Goal: Transaction & Acquisition: Book appointment/travel/reservation

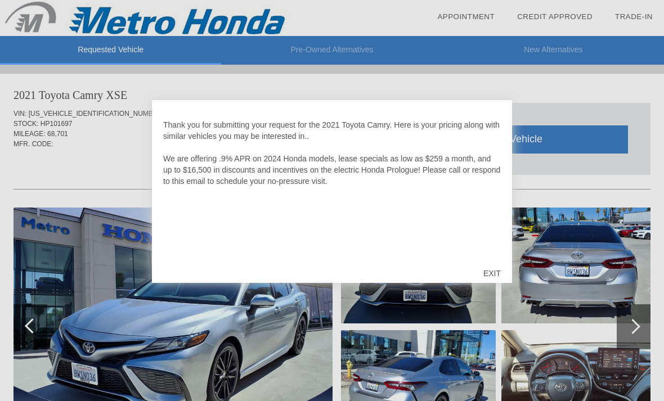
click at [498, 270] on div "EXIT" at bounding box center [492, 274] width 40 height 34
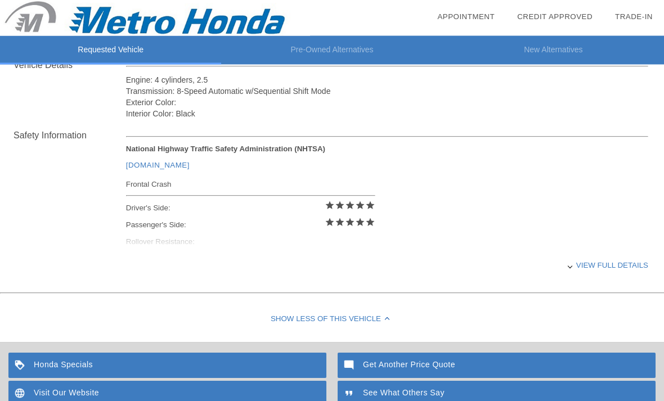
scroll to position [414, 0]
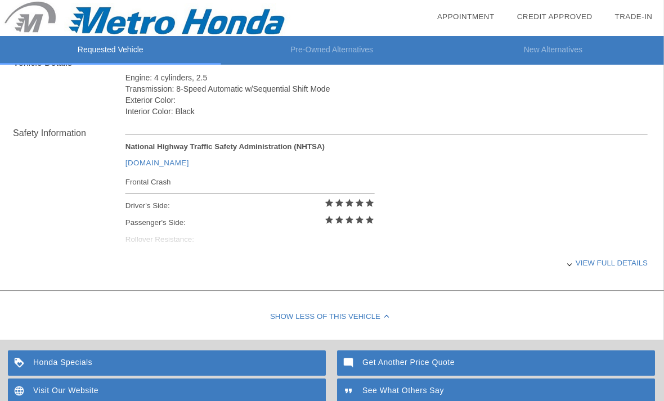
click at [595, 275] on div "View full details" at bounding box center [387, 263] width 522 height 28
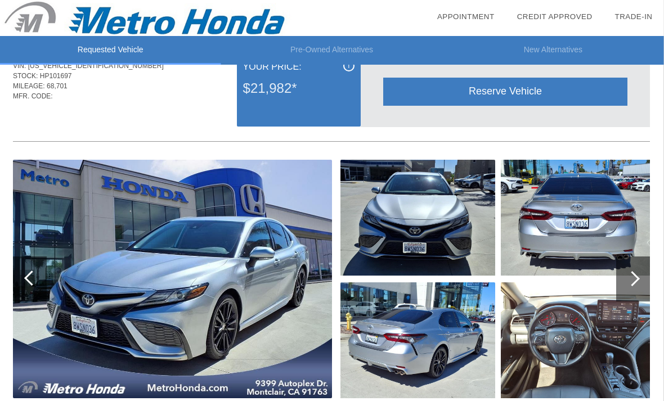
scroll to position [0, 0]
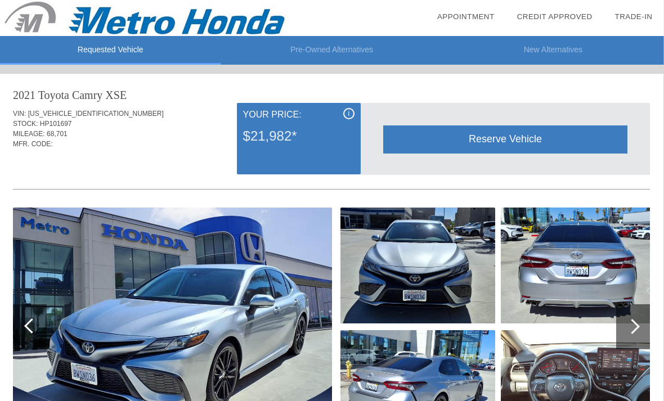
click at [348, 109] on div "i" at bounding box center [349, 113] width 11 height 11
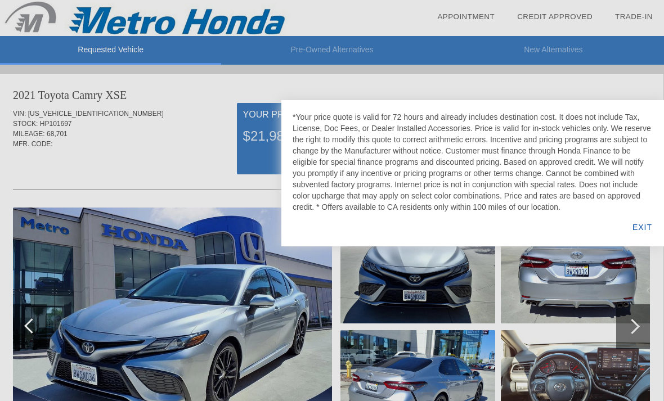
scroll to position [0, 1]
click at [643, 230] on div "EXIT" at bounding box center [642, 227] width 43 height 38
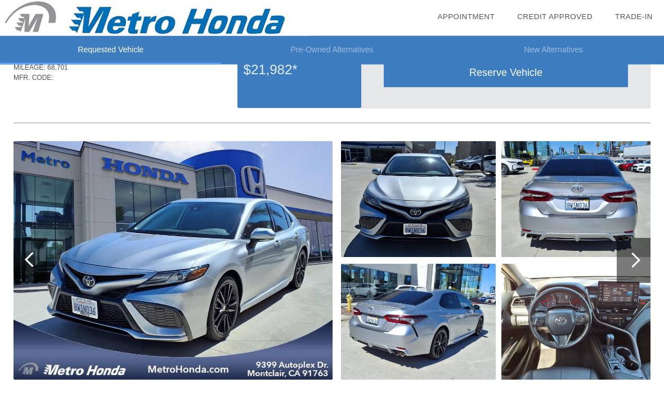
scroll to position [70, 0]
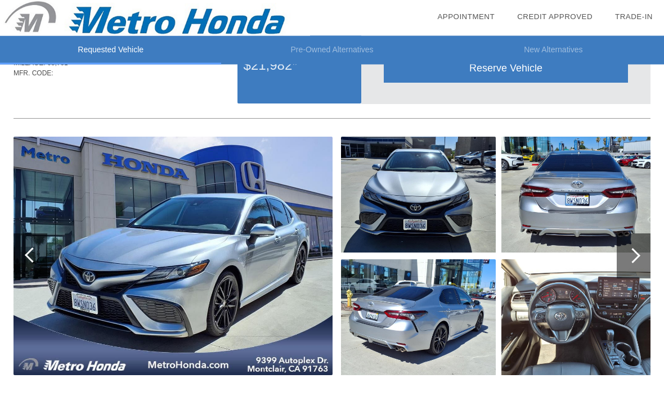
click at [638, 254] on div at bounding box center [632, 256] width 15 height 15
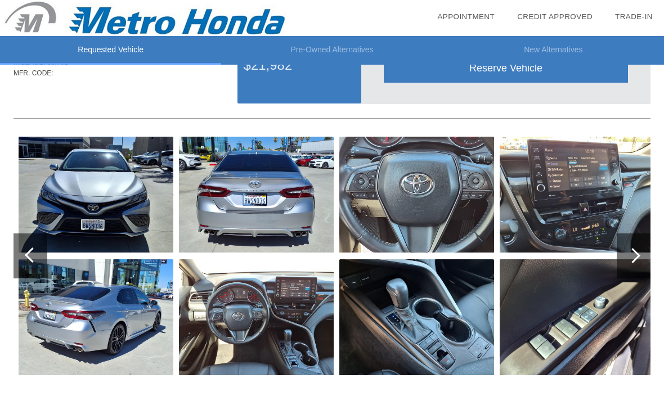
click at [636, 261] on div at bounding box center [634, 256] width 34 height 45
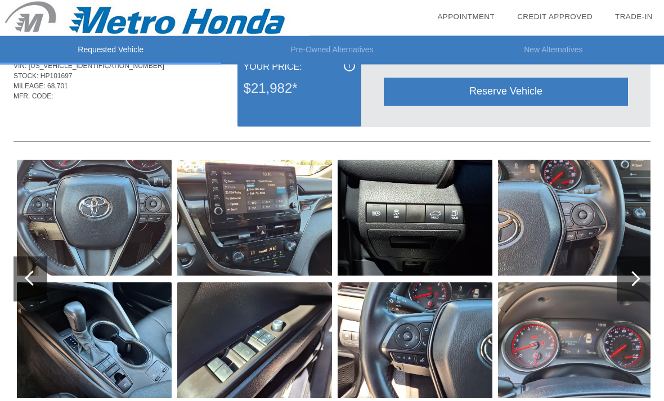
scroll to position [0, 0]
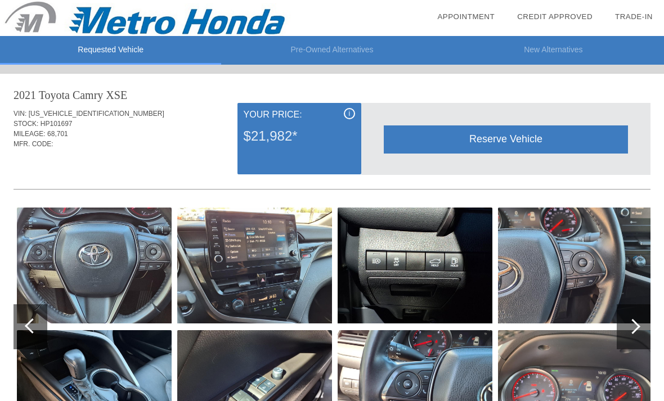
click at [573, 138] on div "Reserve Vehicle" at bounding box center [506, 140] width 244 height 28
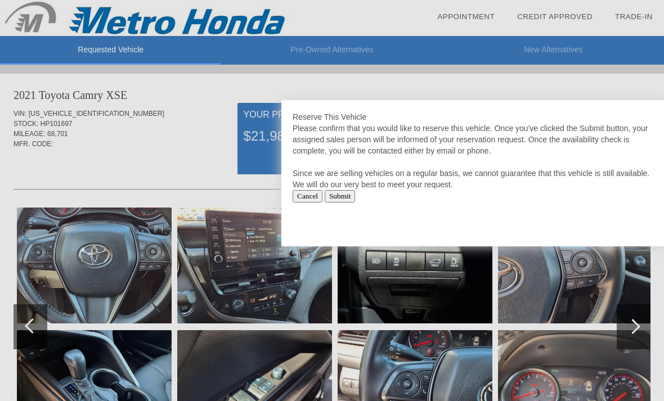
click at [356, 196] on input "Submit" at bounding box center [340, 196] width 31 height 12
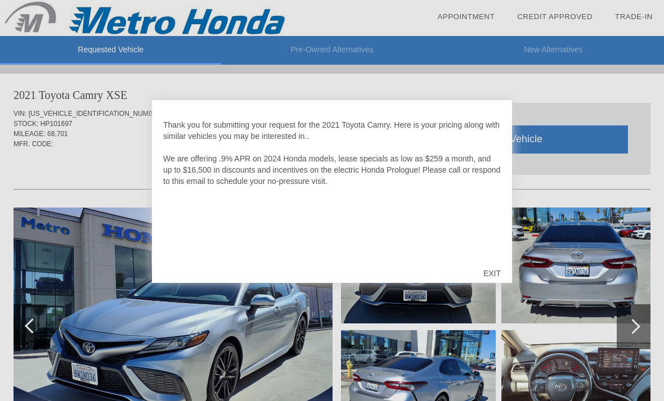
click at [497, 274] on div "EXIT" at bounding box center [492, 274] width 40 height 34
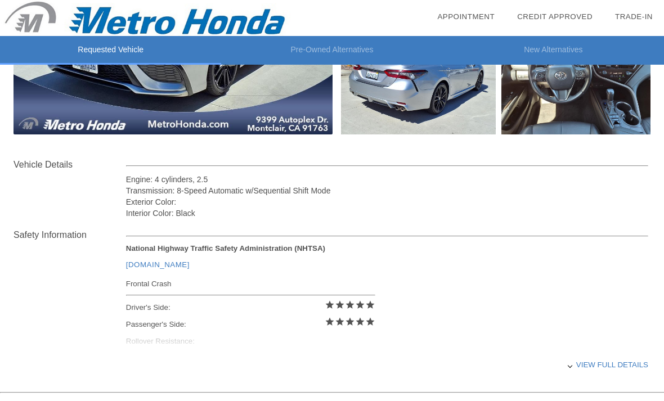
scroll to position [504, 0]
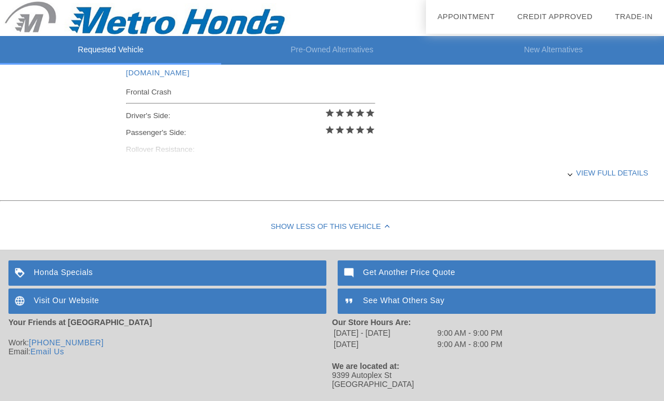
click at [78, 280] on div "Honda Specials" at bounding box center [167, 273] width 318 height 25
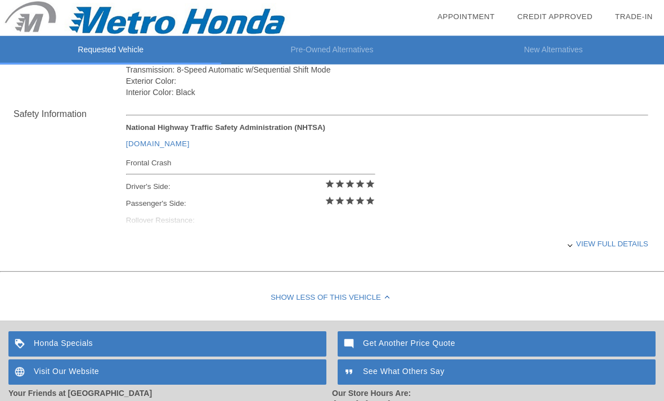
scroll to position [433, 0]
click at [615, 256] on div "View full details" at bounding box center [387, 244] width 522 height 28
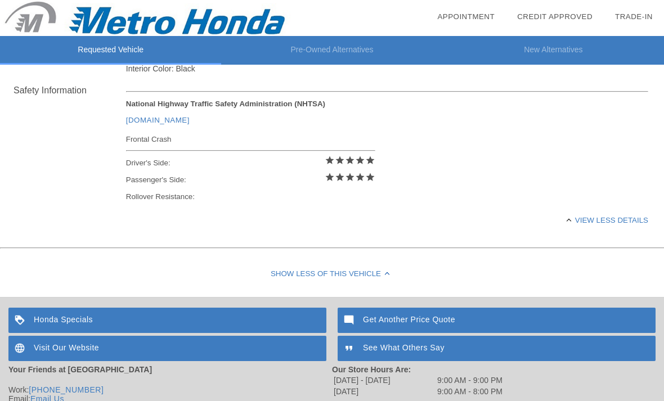
scroll to position [499, 0]
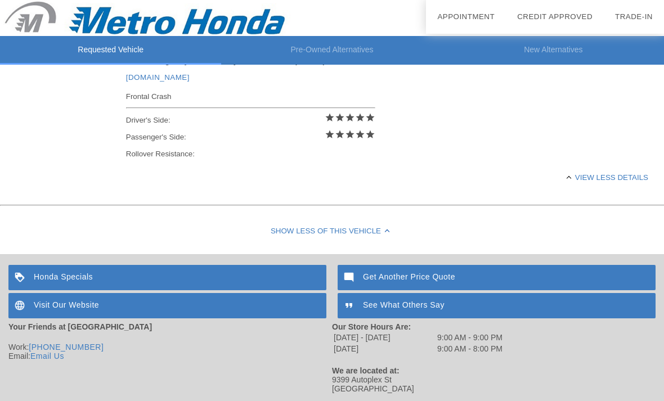
click at [569, 284] on div "Get Another Price Quote" at bounding box center [497, 277] width 318 height 25
